Goal: Find specific page/section

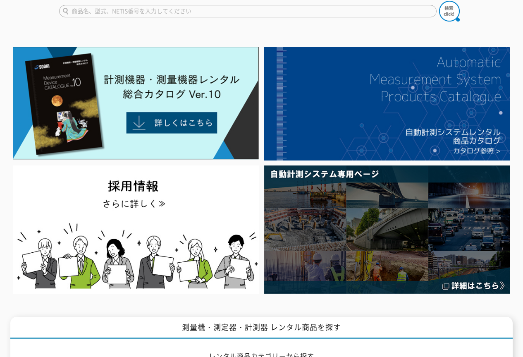
scroll to position [14, 0]
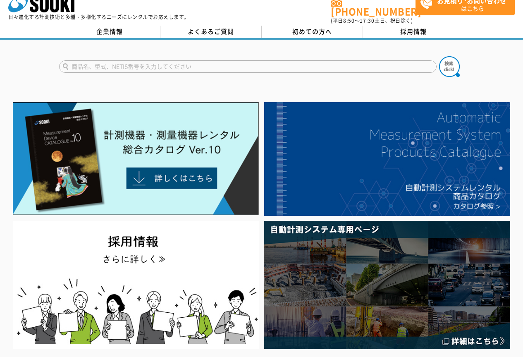
drag, startPoint x: 106, startPoint y: 62, endPoint x: 103, endPoint y: 59, distance: 5.3
click at [106, 62] on input "text" at bounding box center [248, 66] width 378 height 12
type input "740"
click at [439, 56] on button at bounding box center [449, 66] width 21 height 21
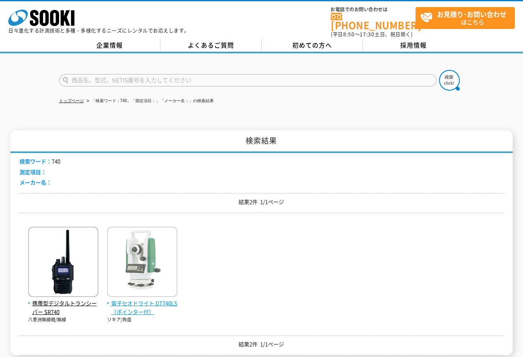
scroll to position [41, 0]
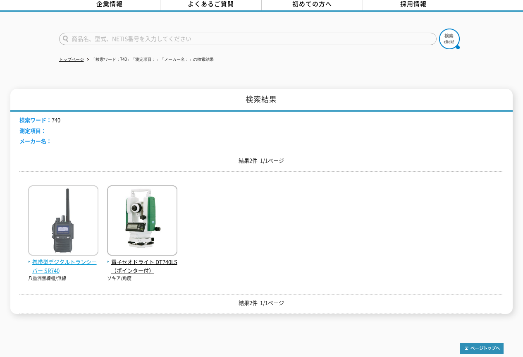
click at [62, 259] on span "携帯型デジタルトランシーバー SR740" at bounding box center [63, 266] width 70 height 17
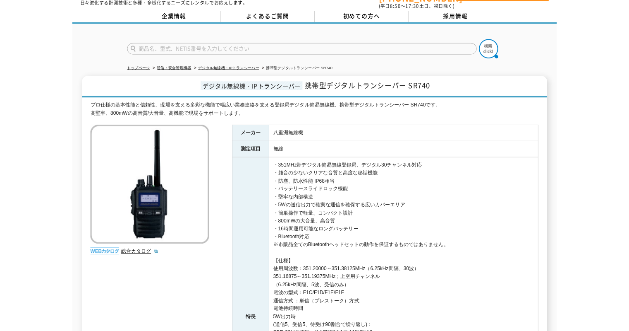
scroll to position [28, 0]
